Goal: Navigation & Orientation: Locate item on page

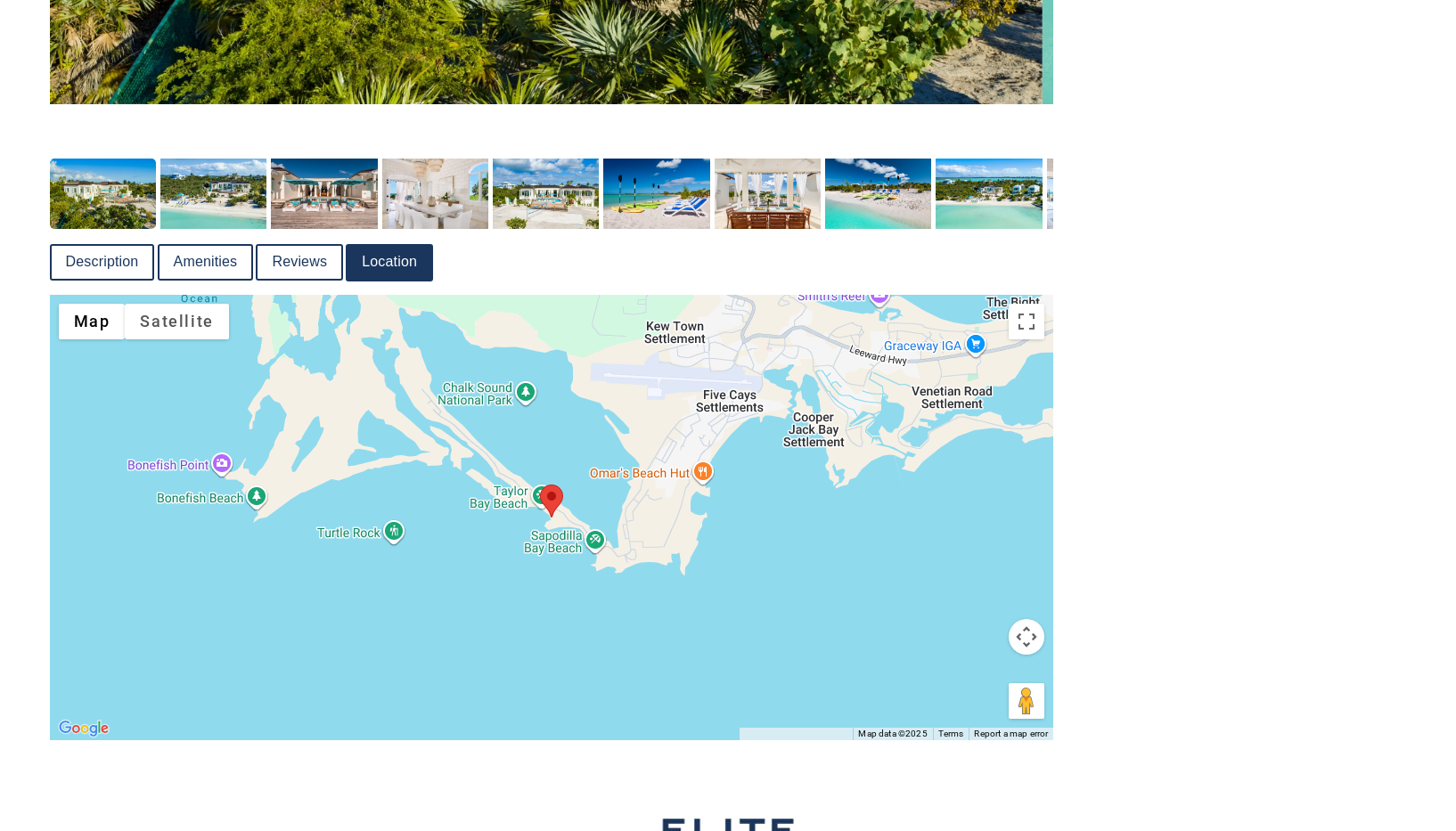
scroll to position [987, 0]
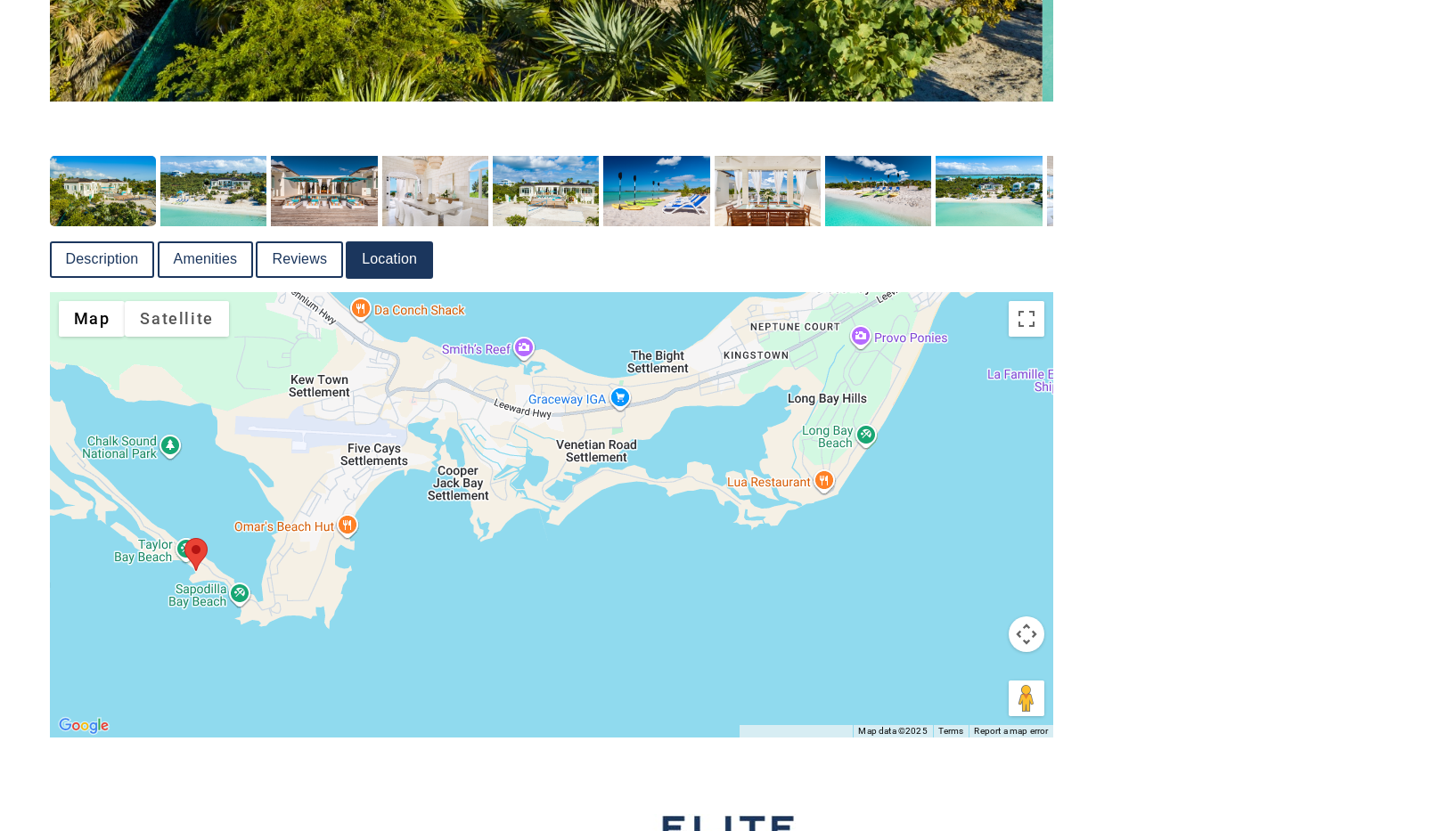
drag, startPoint x: 960, startPoint y: 546, endPoint x: 603, endPoint y: 603, distance: 361.5
click at [603, 603] on div at bounding box center [552, 514] width 1004 height 445
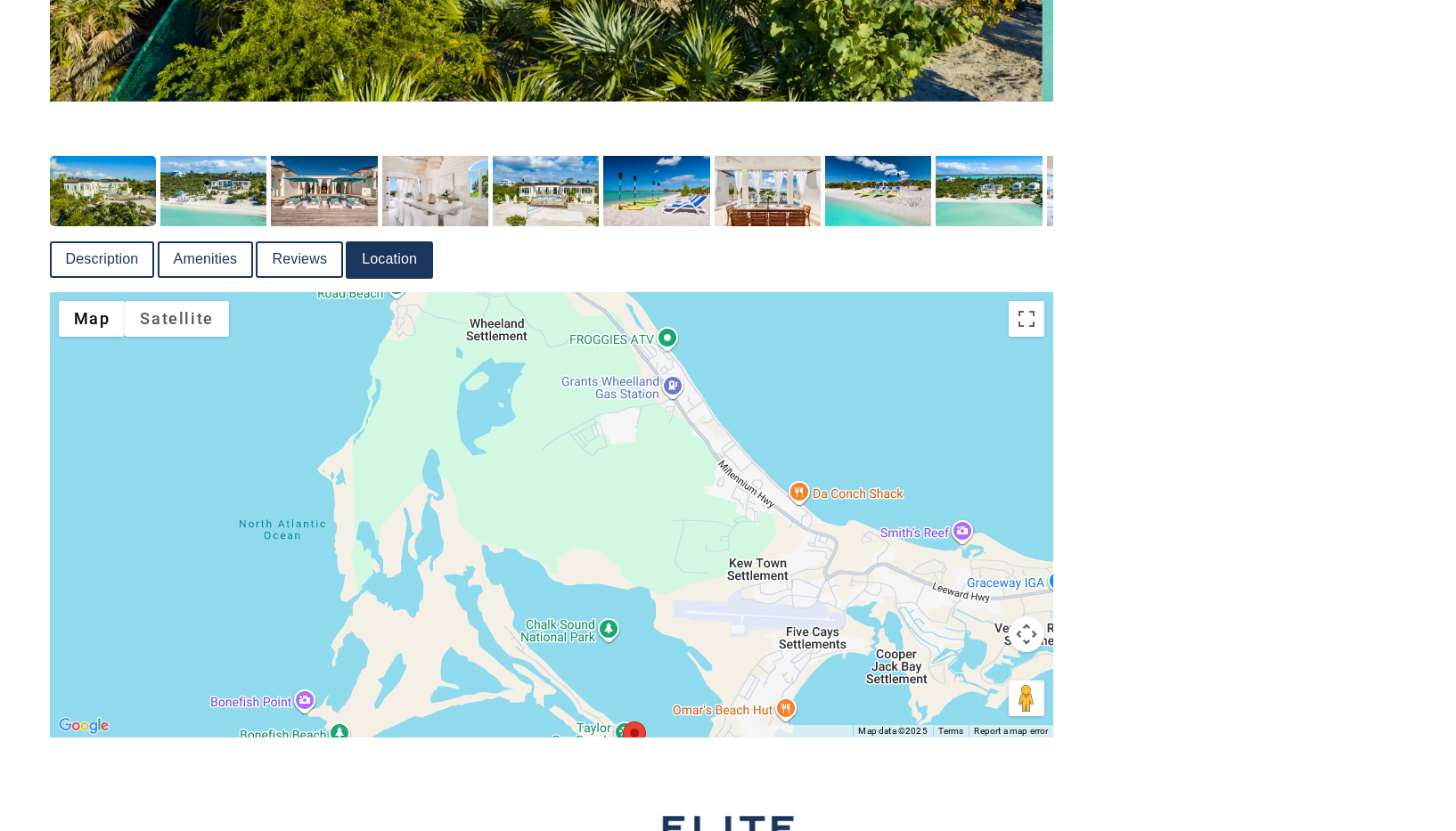
drag, startPoint x: 436, startPoint y: 601, endPoint x: 876, endPoint y: 797, distance: 481.7
click at [875, 737] on div at bounding box center [552, 514] width 1004 height 445
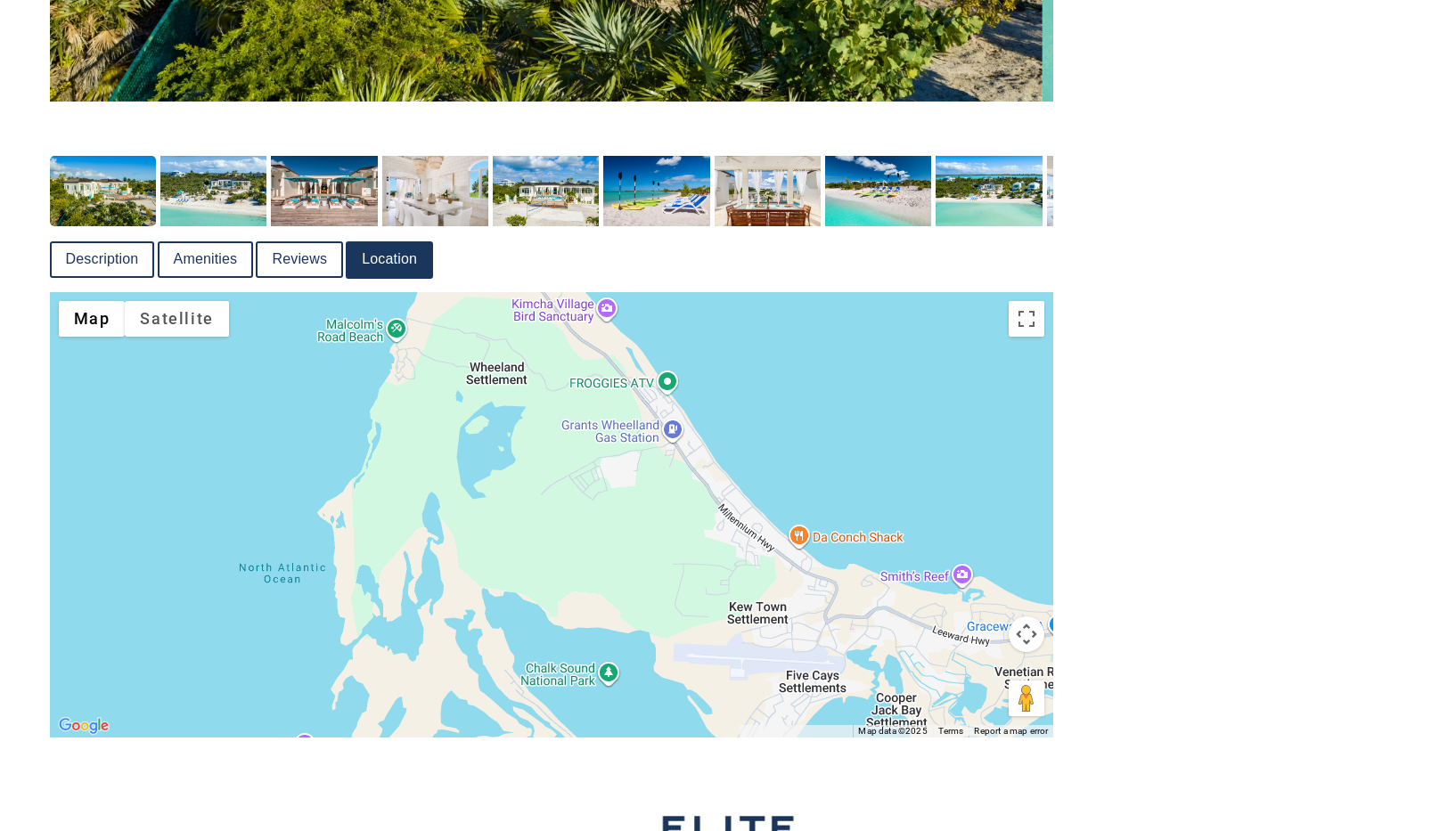
drag, startPoint x: 831, startPoint y: 447, endPoint x: 818, endPoint y: 443, distance: 13.6
click at [818, 443] on div at bounding box center [552, 514] width 1004 height 445
drag, startPoint x: 898, startPoint y: 802, endPoint x: 715, endPoint y: 667, distance: 227.4
click at [715, 667] on div "Search for: * The Homes [GEOGRAPHIC_DATA] [GEOGRAPHIC_DATA] [GEOGRAPHIC_DATA] […" at bounding box center [728, 81] width 1456 height 2136
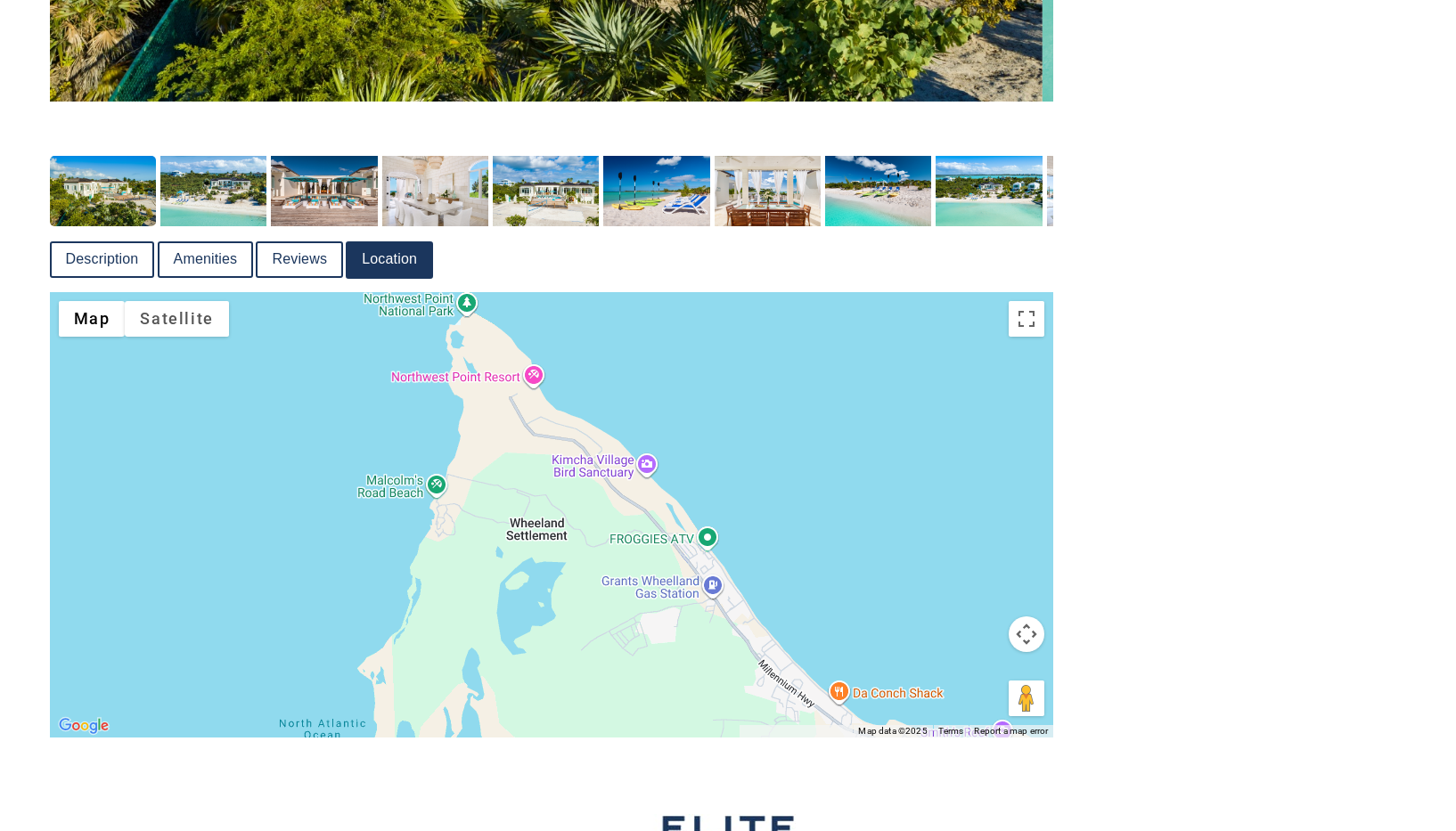
drag, startPoint x: 697, startPoint y: 574, endPoint x: 736, endPoint y: 727, distance: 157.9
click at [736, 727] on div "Map Terrain Satellite Labels Keyboard shortcuts Map Data Map data ©2025 Map dat…" at bounding box center [552, 514] width 1004 height 445
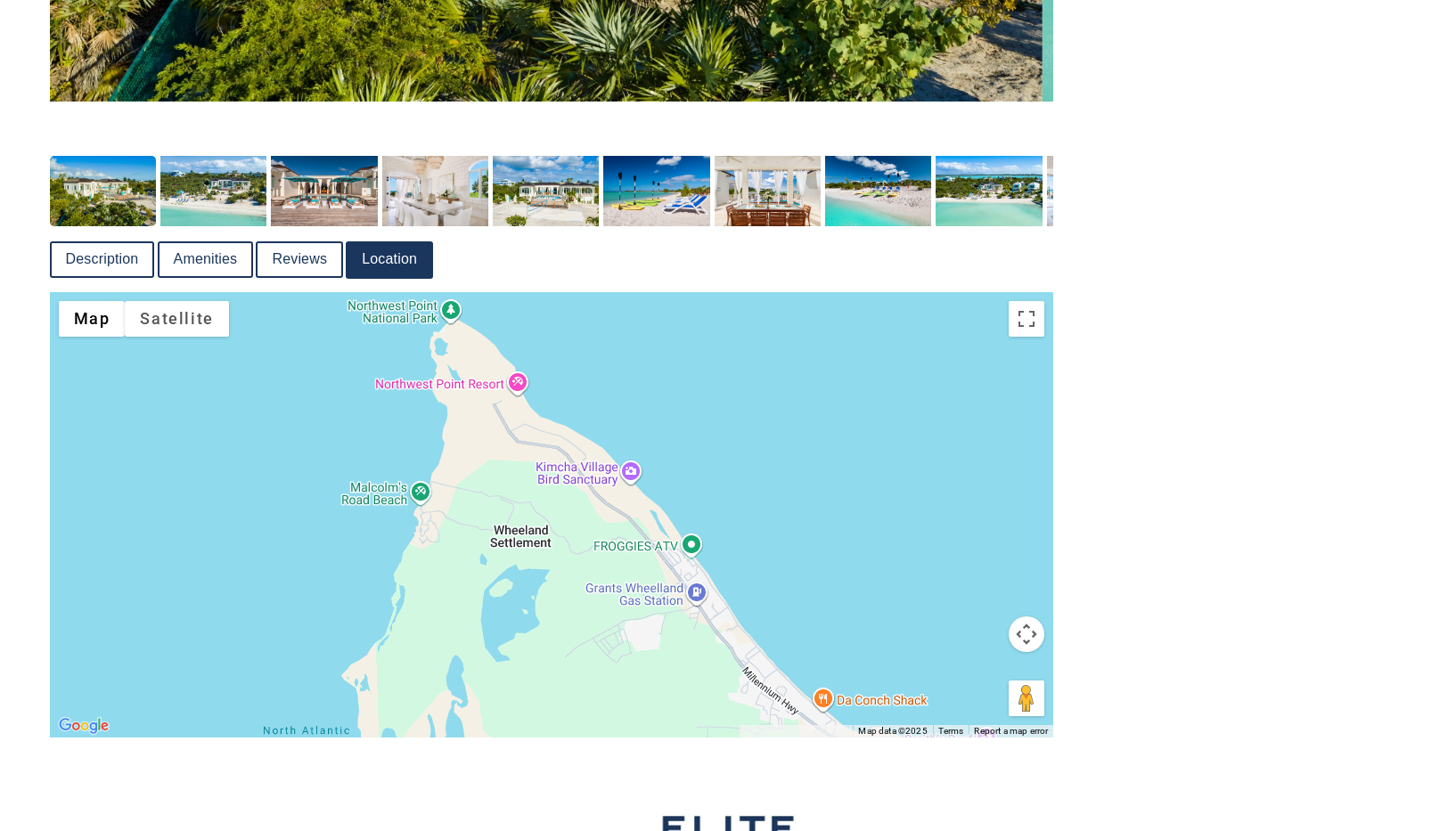
drag, startPoint x: 733, startPoint y: 469, endPoint x: 709, endPoint y: 459, distance: 26.0
click at [709, 459] on div at bounding box center [552, 514] width 1004 height 445
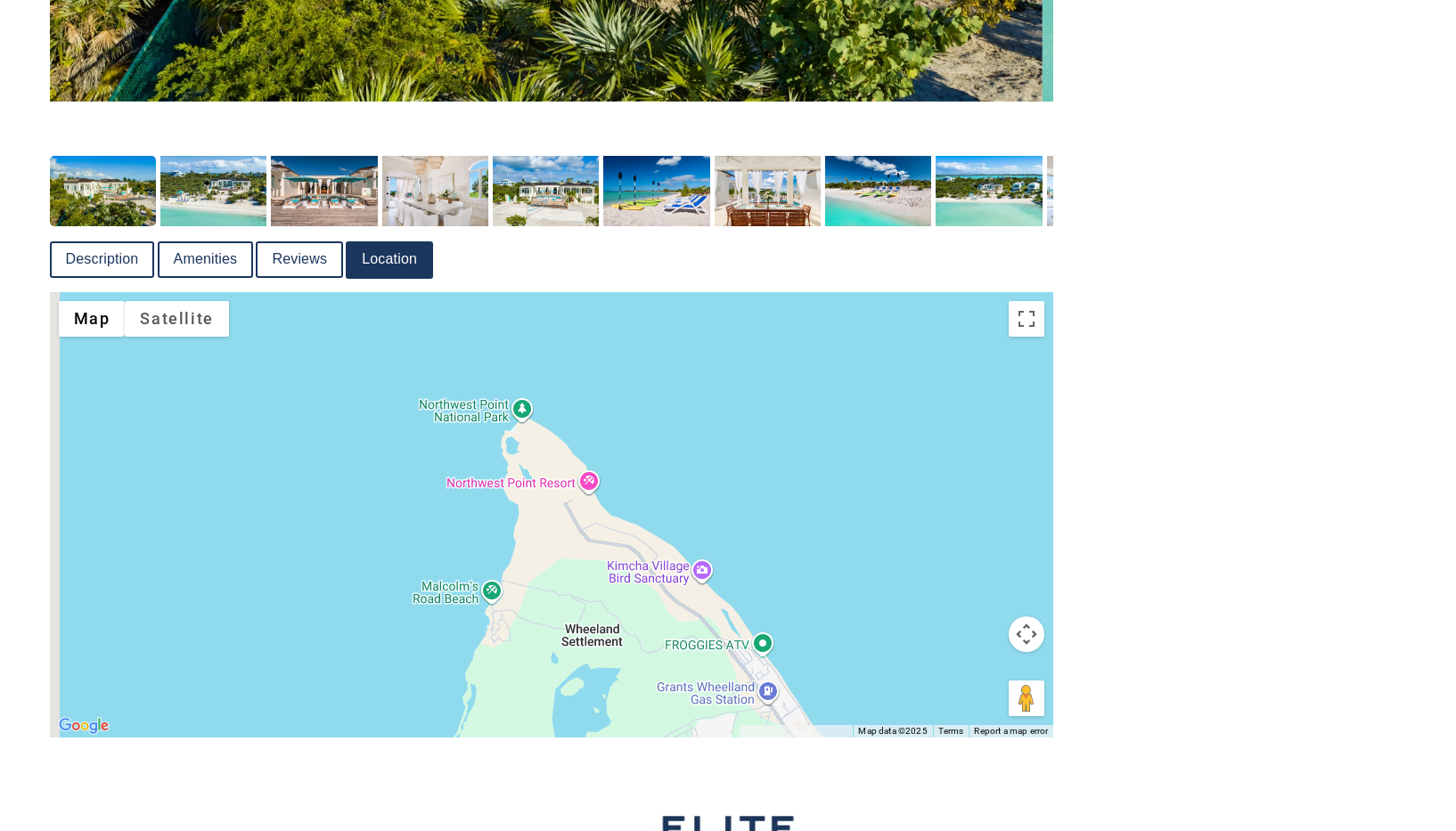
drag, startPoint x: 731, startPoint y: 422, endPoint x: 809, endPoint y: 540, distance: 141.4
click at [809, 540] on div at bounding box center [552, 514] width 1004 height 445
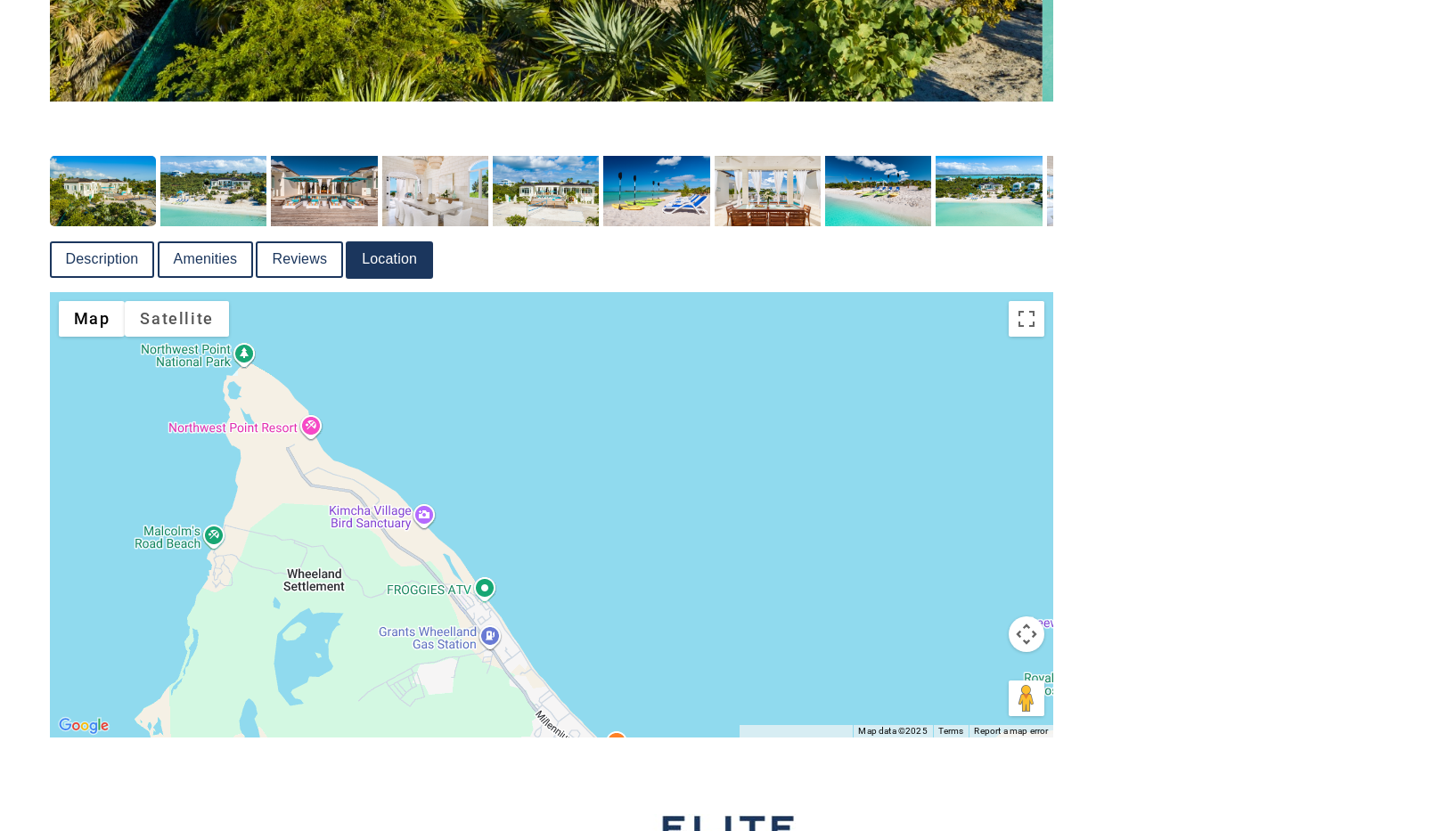
drag, startPoint x: 327, startPoint y: 551, endPoint x: 47, endPoint y: 496, distance: 285.4
click at [49, 496] on div at bounding box center [552, 514] width 1004 height 445
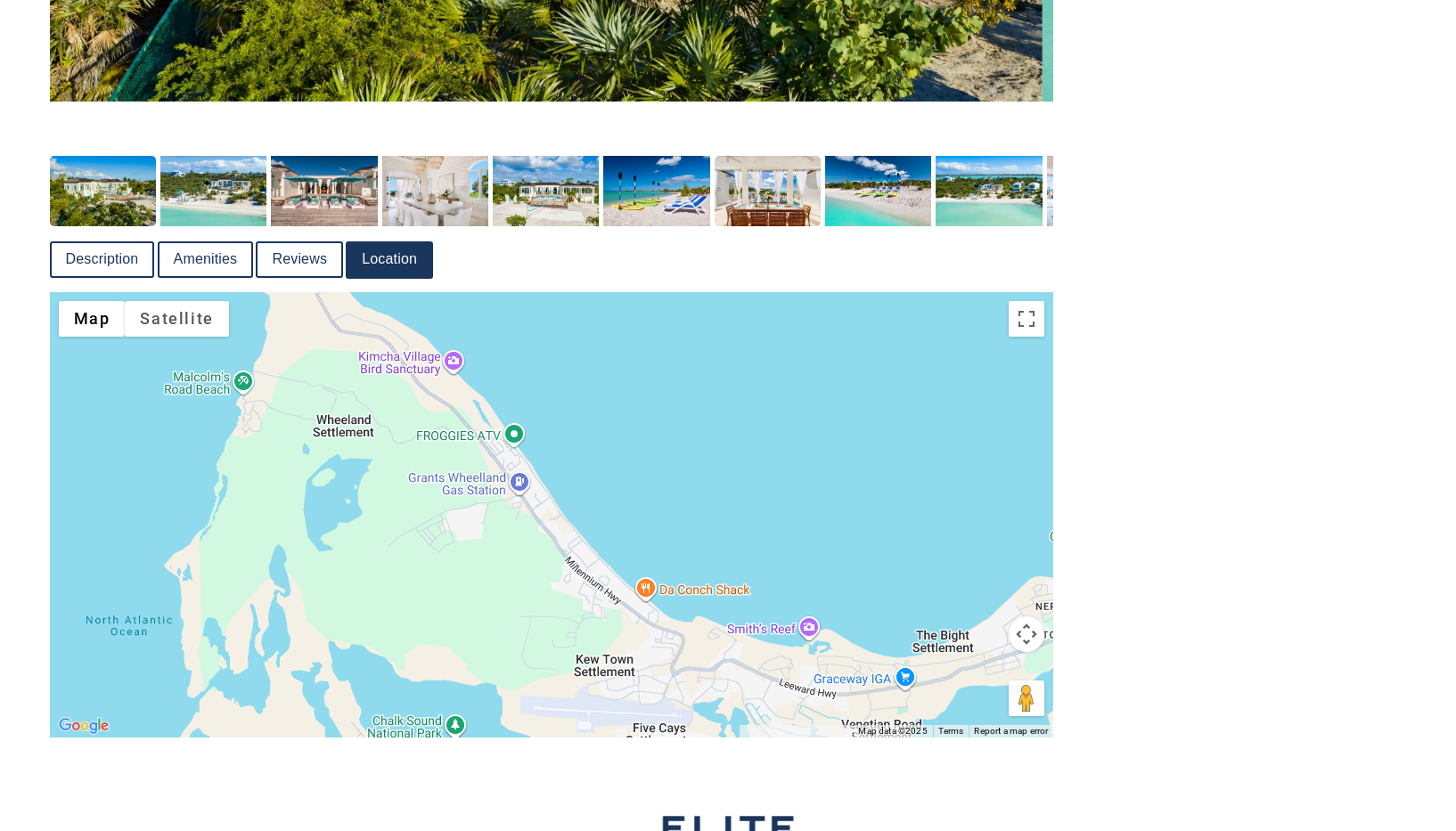
drag, startPoint x: 754, startPoint y: 582, endPoint x: 816, endPoint y: 201, distance: 386.0
click at [815, 292] on div at bounding box center [552, 514] width 1004 height 445
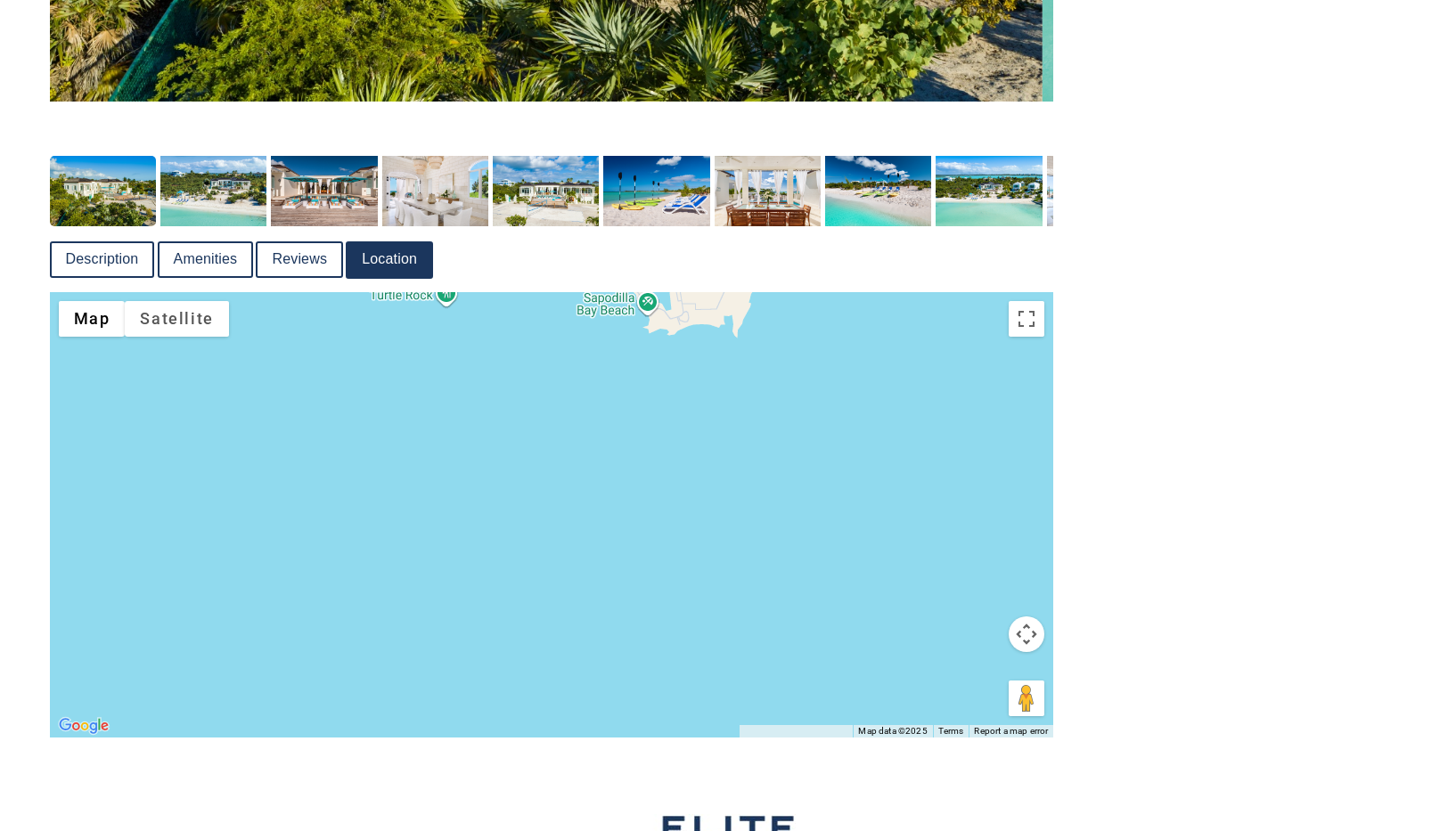
drag, startPoint x: 822, startPoint y: 503, endPoint x: 866, endPoint y: 650, distance: 153.4
click at [866, 650] on div at bounding box center [552, 514] width 1004 height 445
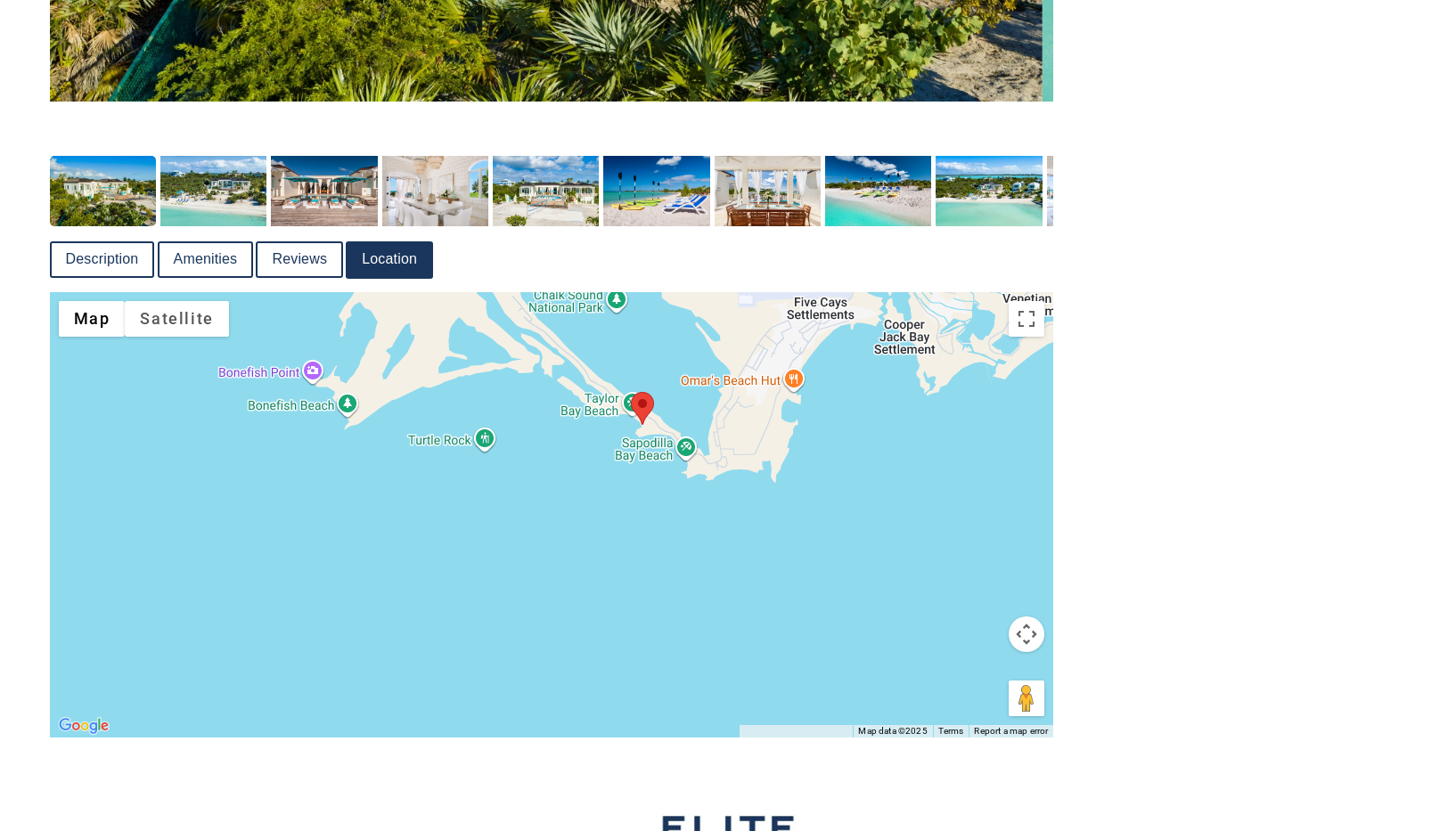
drag, startPoint x: 765, startPoint y: 576, endPoint x: 676, endPoint y: 647, distance: 113.9
click at [676, 646] on div at bounding box center [552, 514] width 1004 height 445
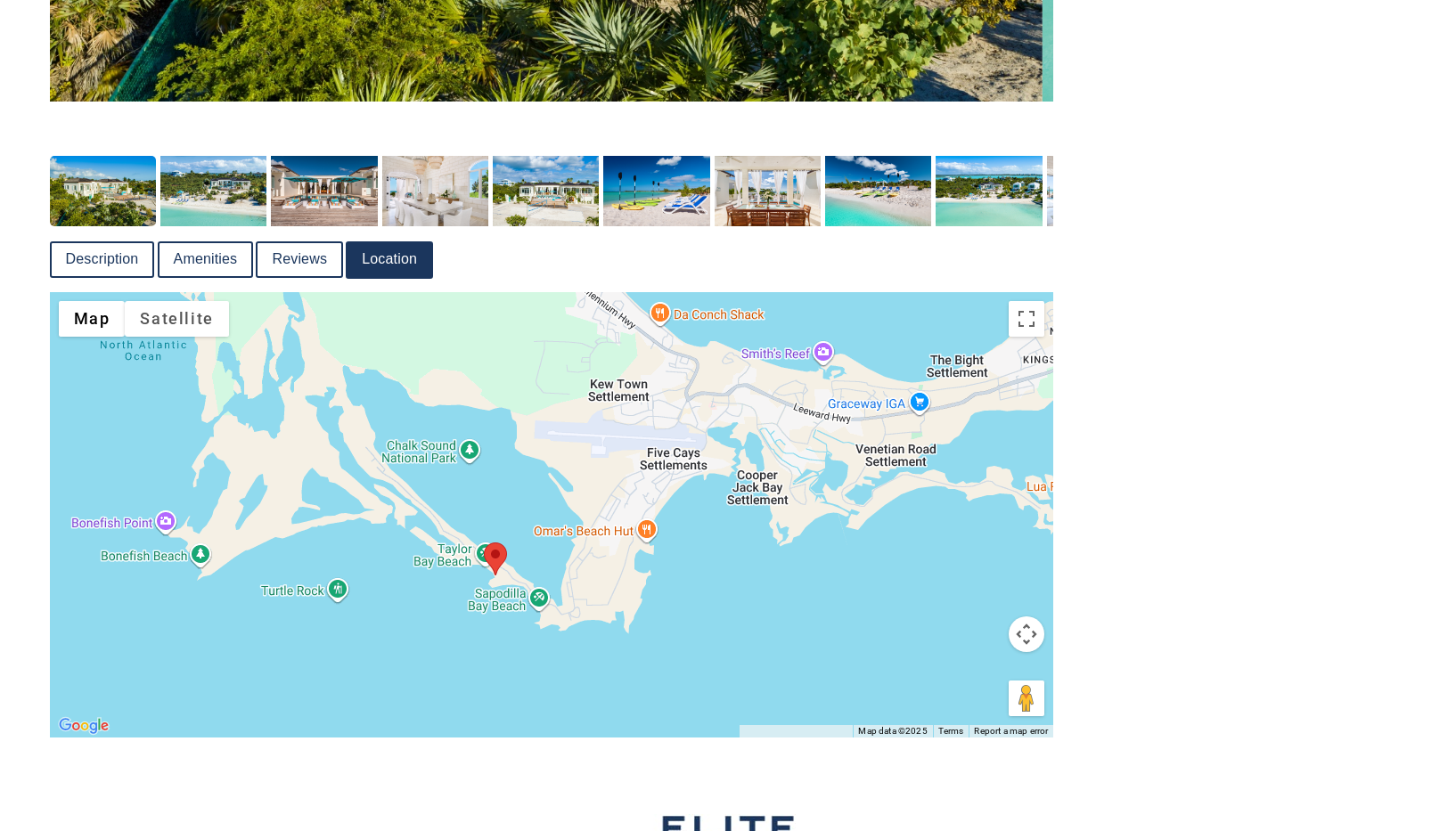
drag, startPoint x: 785, startPoint y: 532, endPoint x: 756, endPoint y: 630, distance: 102.2
click at [756, 630] on div at bounding box center [552, 514] width 1004 height 445
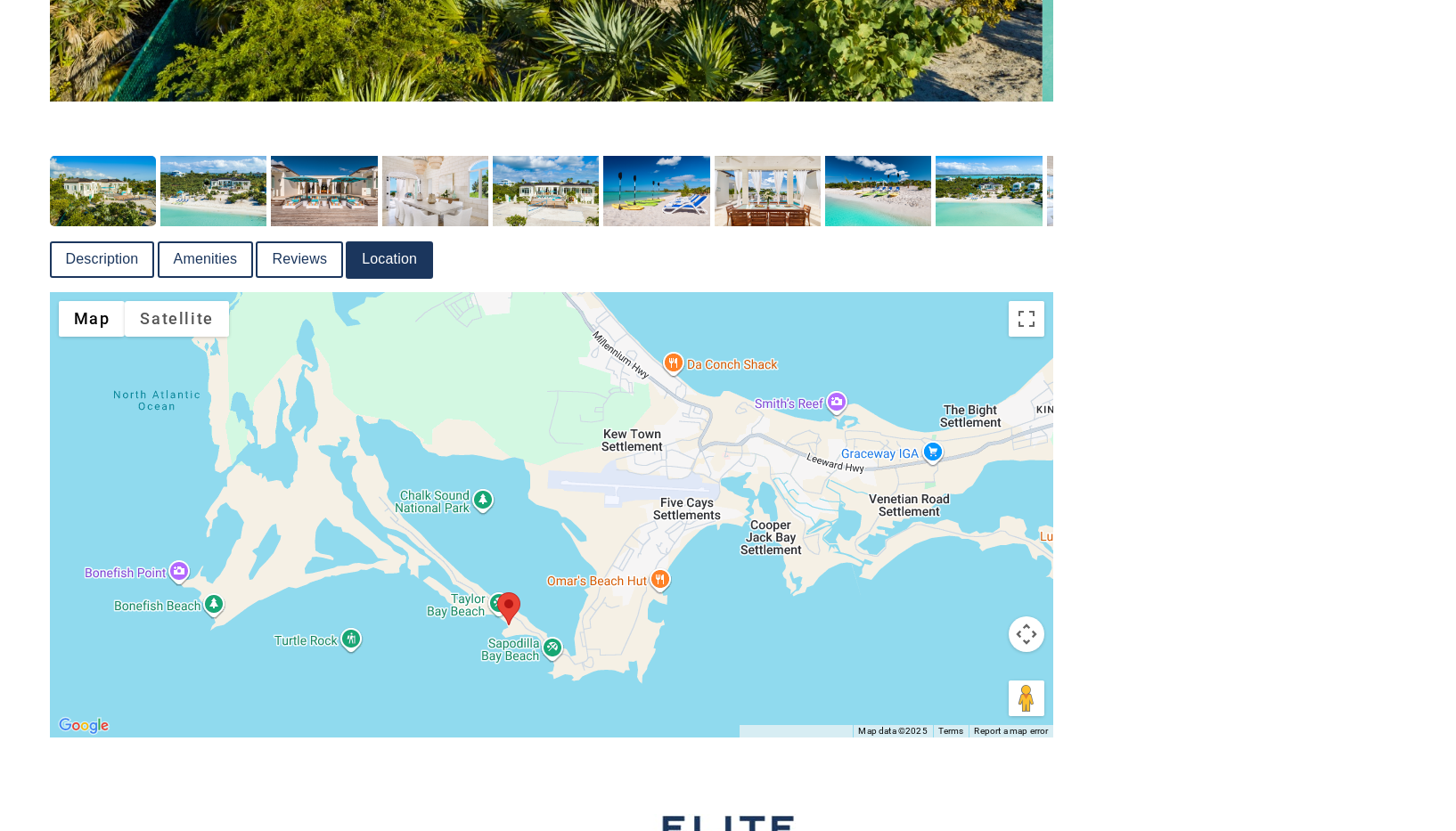
drag, startPoint x: 810, startPoint y: 628, endPoint x: 832, endPoint y: 677, distance: 53.7
click at [832, 677] on div at bounding box center [552, 514] width 1004 height 445
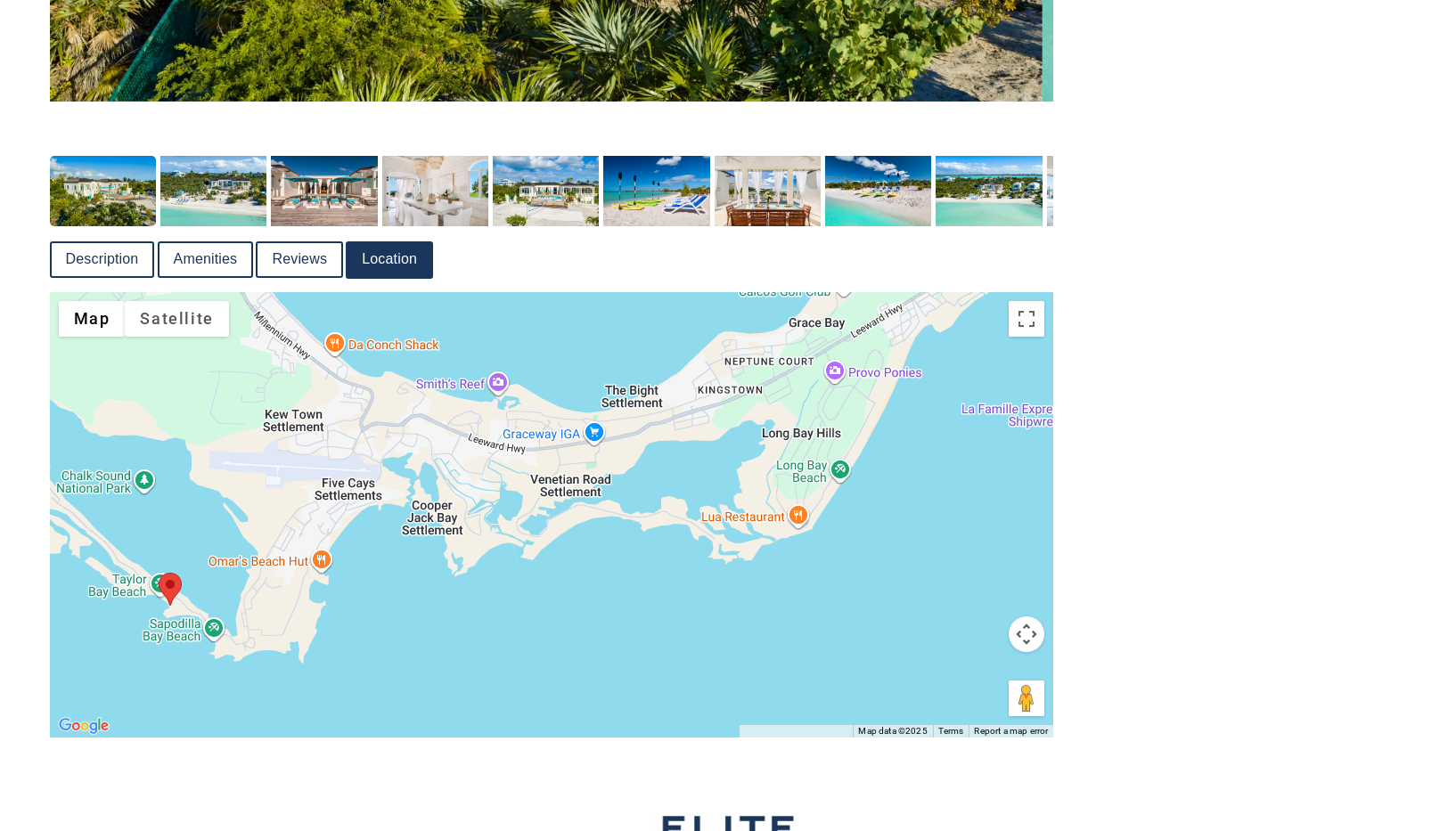
drag, startPoint x: 921, startPoint y: 648, endPoint x: 598, endPoint y: 614, distance: 324.8
click at [577, 629] on div at bounding box center [552, 514] width 1004 height 445
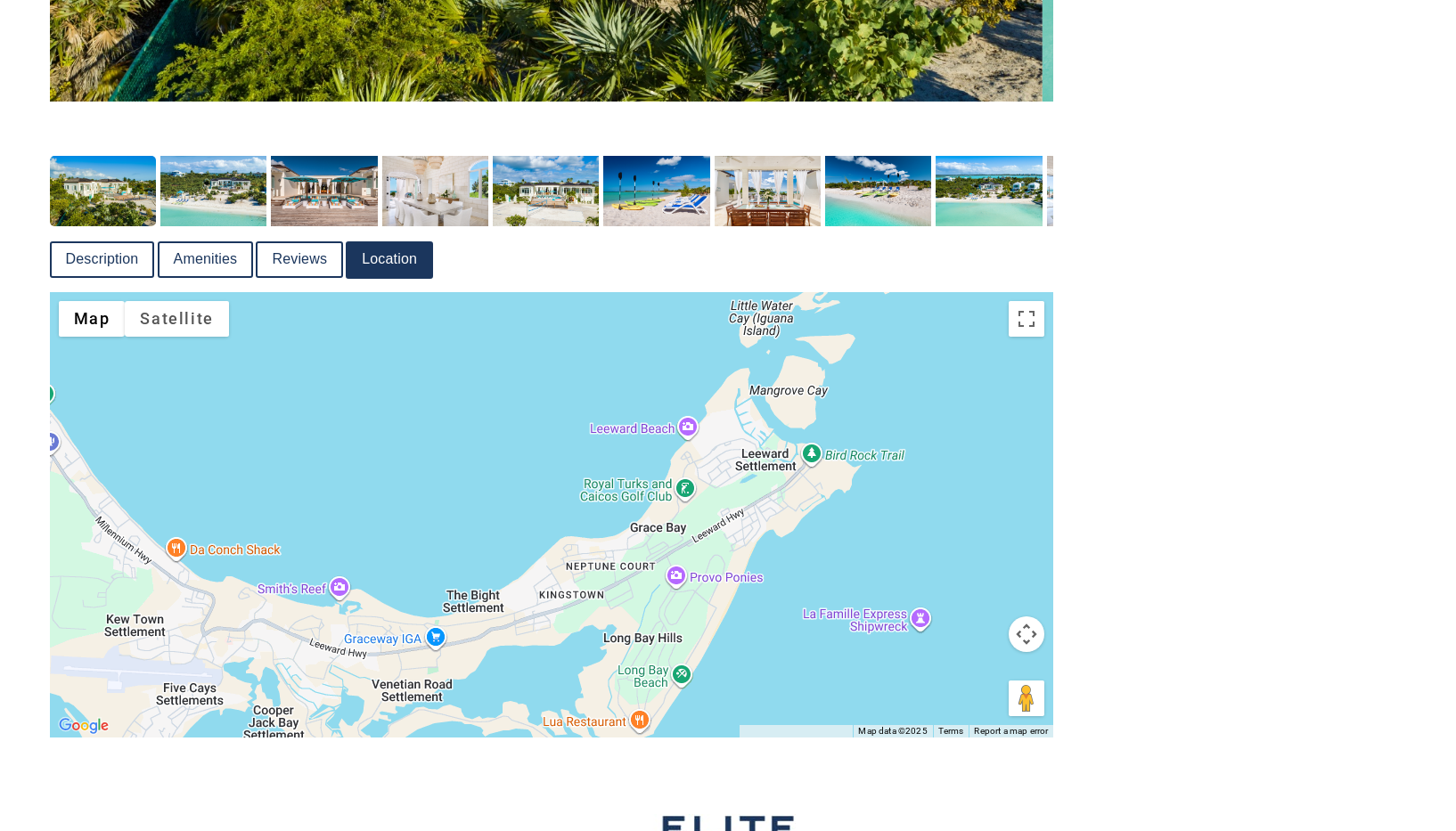
drag, startPoint x: 894, startPoint y: 506, endPoint x: 759, endPoint y: 651, distance: 198.1
click at [736, 717] on div at bounding box center [552, 514] width 1004 height 445
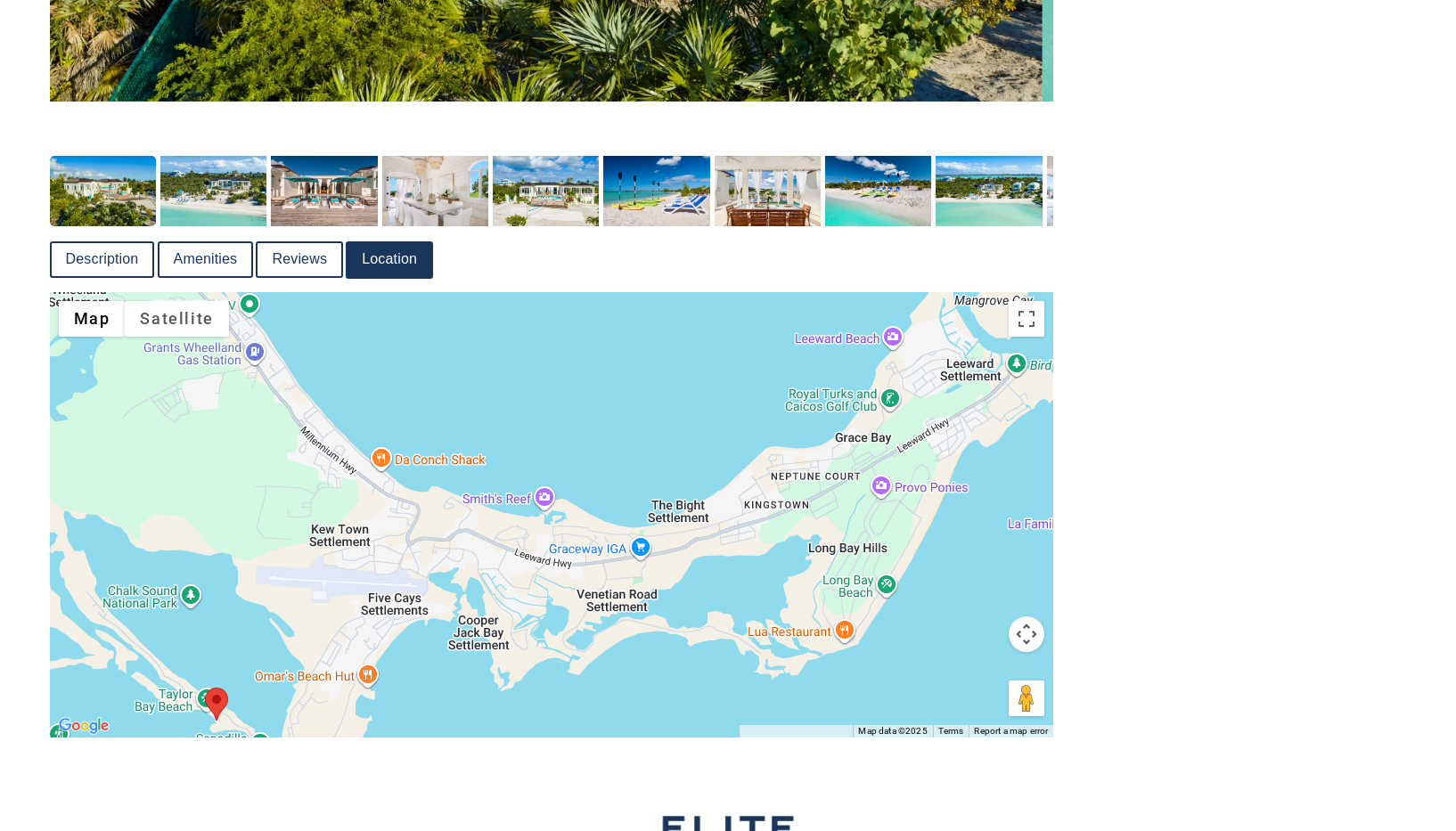
drag, startPoint x: 786, startPoint y: 552, endPoint x: 1003, endPoint y: 449, distance: 240.2
click at [1003, 449] on div at bounding box center [552, 514] width 1004 height 445
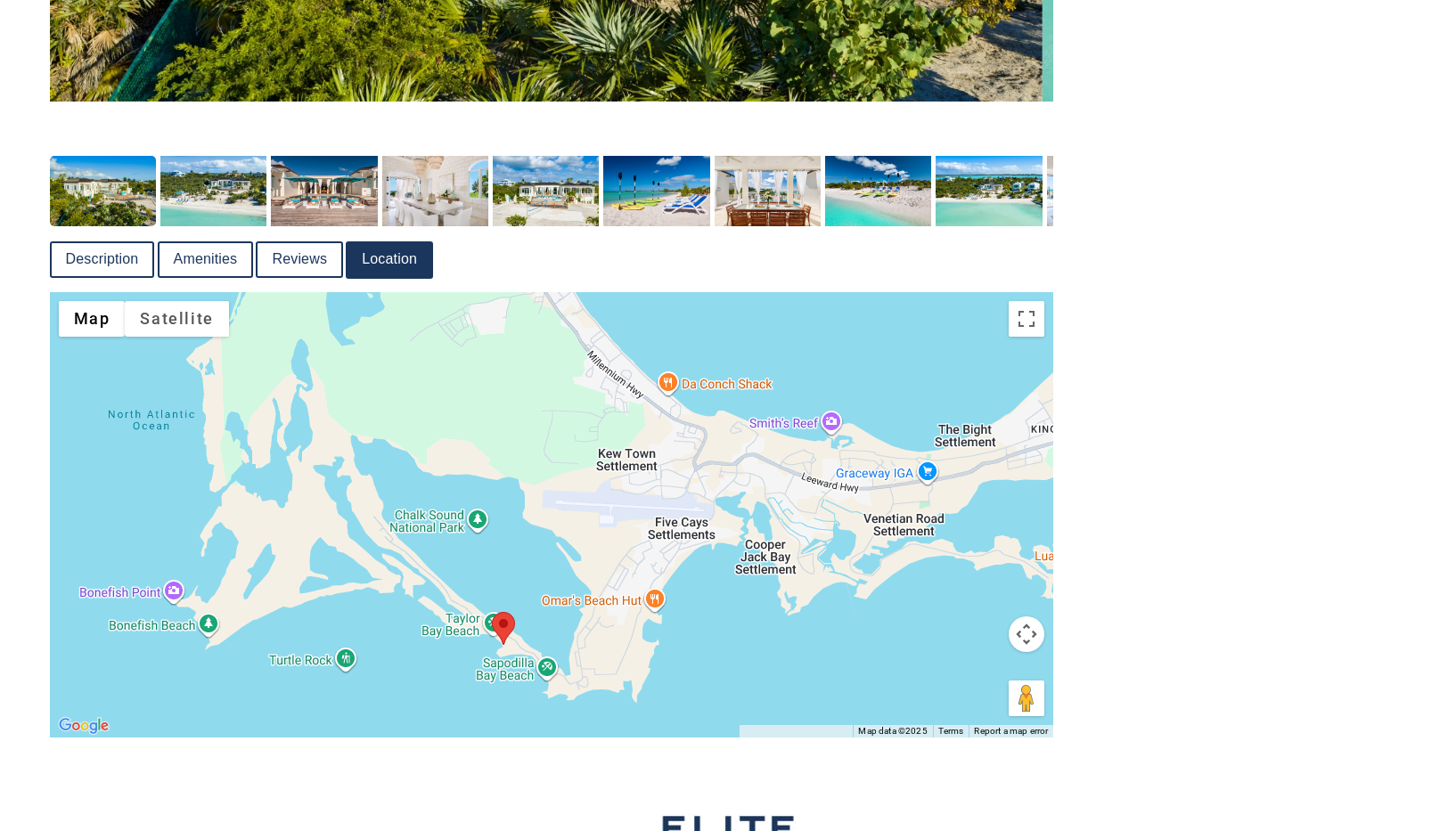
drag, startPoint x: 645, startPoint y: 657, endPoint x: 905, endPoint y: 606, distance: 265.0
click at [905, 606] on div at bounding box center [552, 514] width 1004 height 445
